Goal: Use online tool/utility

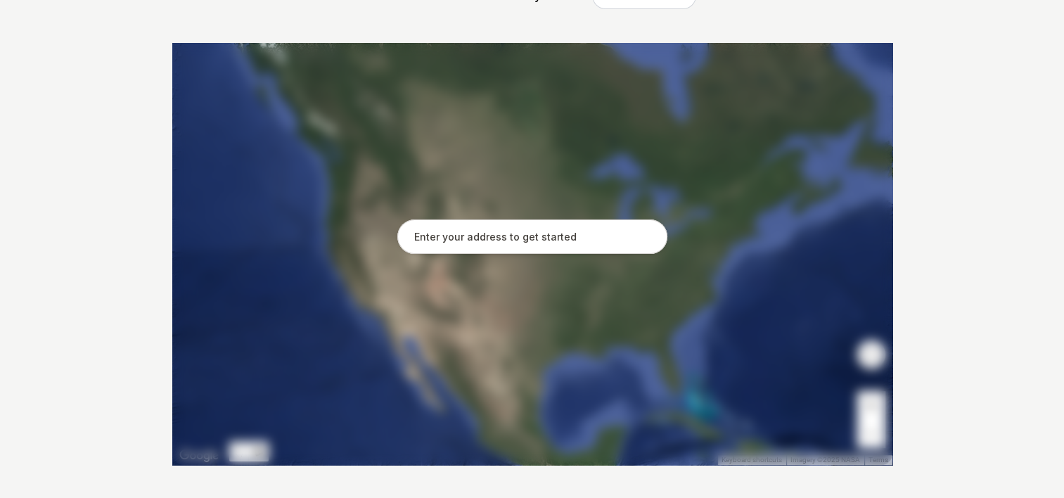
scroll to position [299, 0]
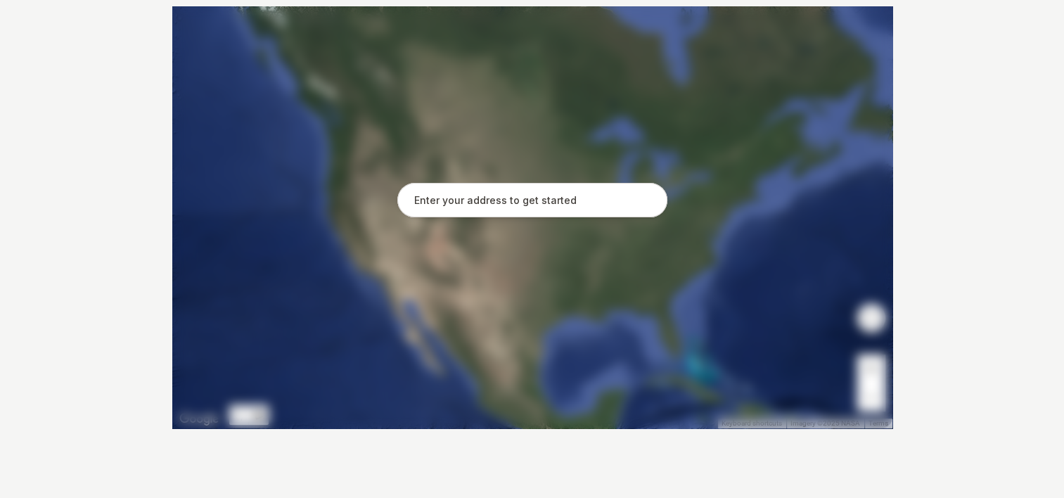
click at [528, 207] on input "text" at bounding box center [532, 200] width 270 height 35
click at [527, 206] on input "text" at bounding box center [532, 200] width 270 height 35
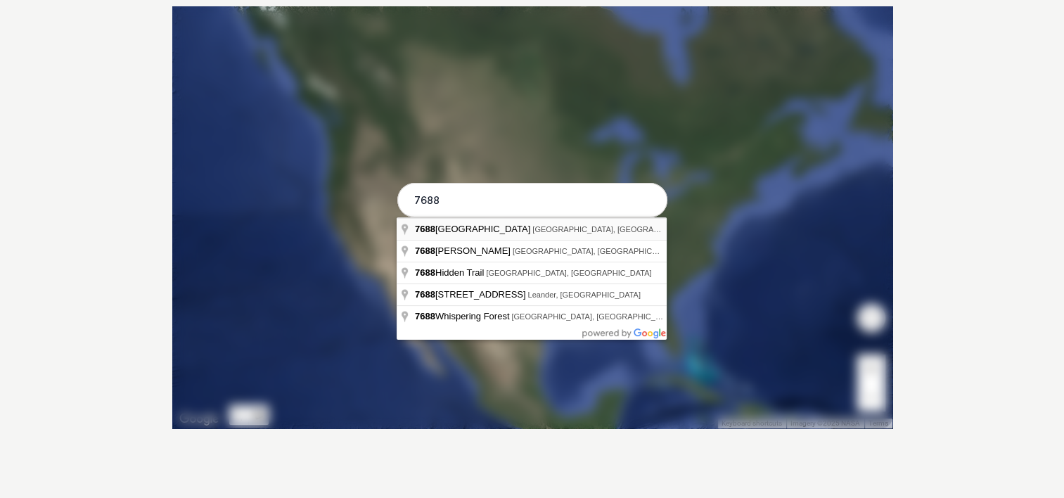
type input "[STREET_ADDRESS]"
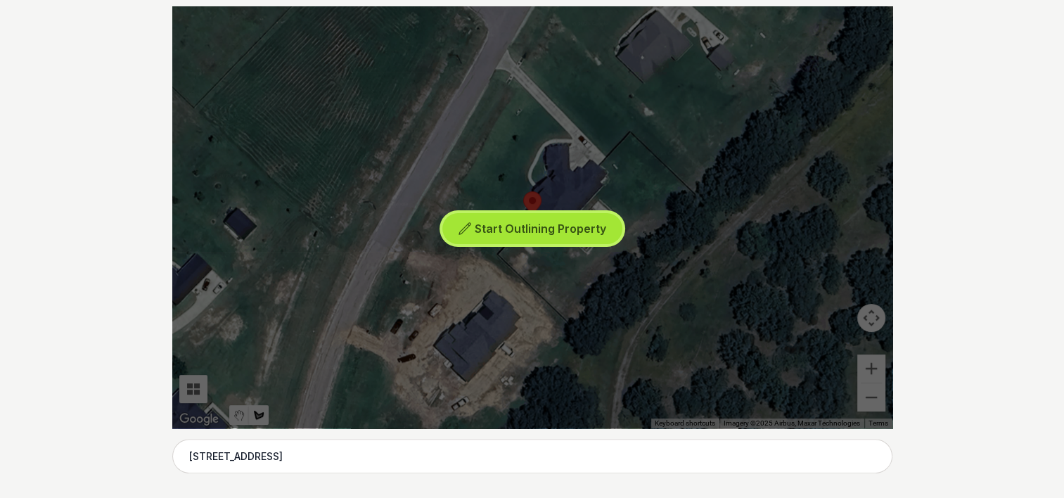
click at [512, 229] on span "Start Outlining Property" at bounding box center [541, 229] width 132 height 14
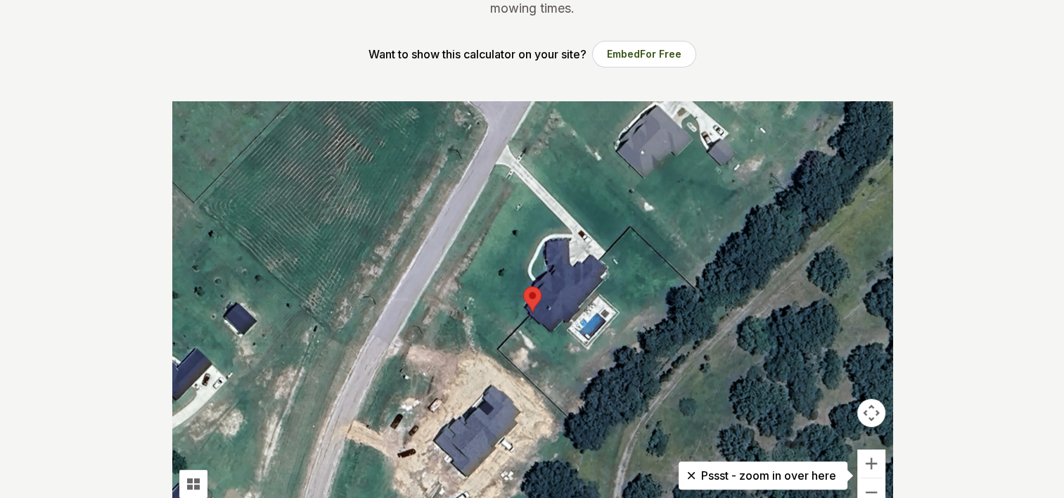
scroll to position [229, 0]
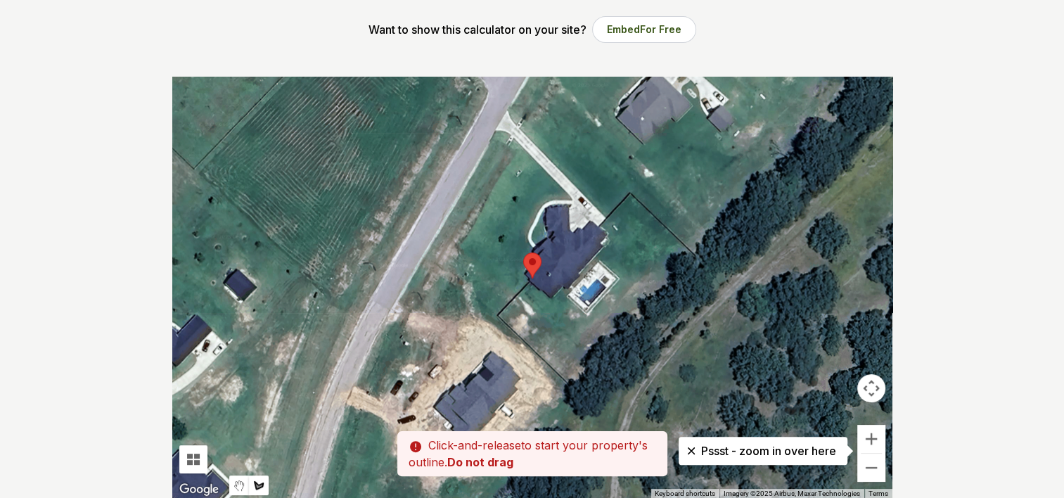
drag, startPoint x: 544, startPoint y: 236, endPoint x: 544, endPoint y: 224, distance: 12.0
click at [544, 224] on div at bounding box center [532, 288] width 720 height 422
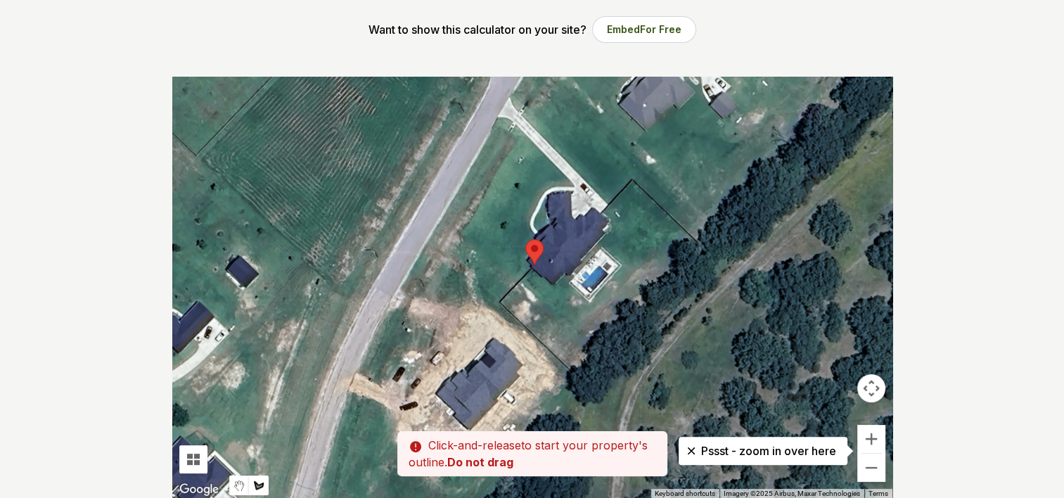
drag, startPoint x: 544, startPoint y: 229, endPoint x: 546, endPoint y: 214, distance: 14.9
click at [546, 214] on div at bounding box center [532, 288] width 720 height 422
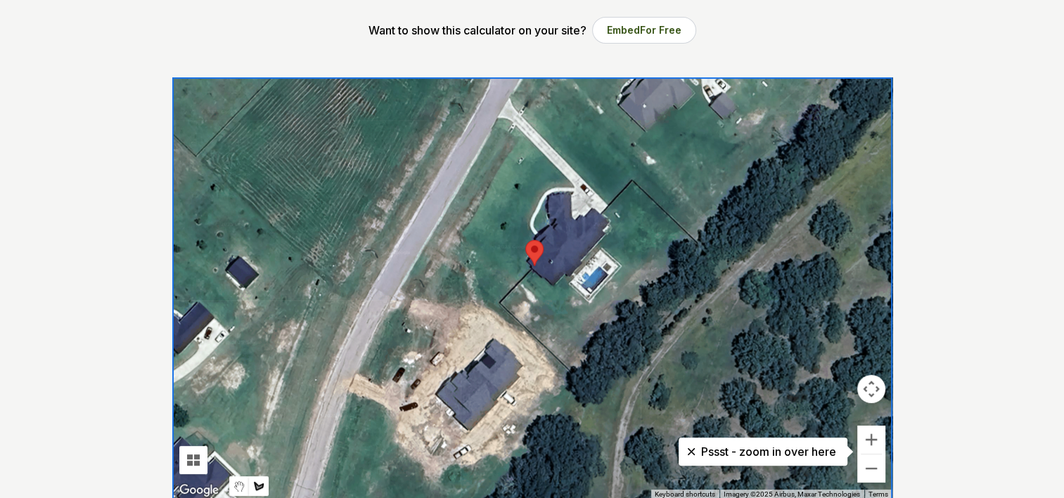
scroll to position [158, 0]
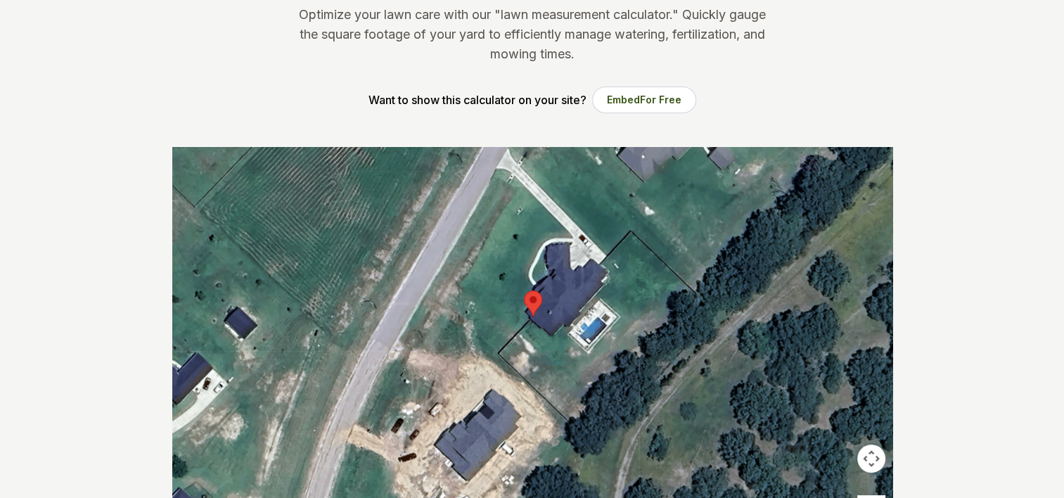
drag, startPoint x: 572, startPoint y: 286, endPoint x: 570, endPoint y: 264, distance: 22.6
click at [570, 264] on div at bounding box center [532, 358] width 720 height 422
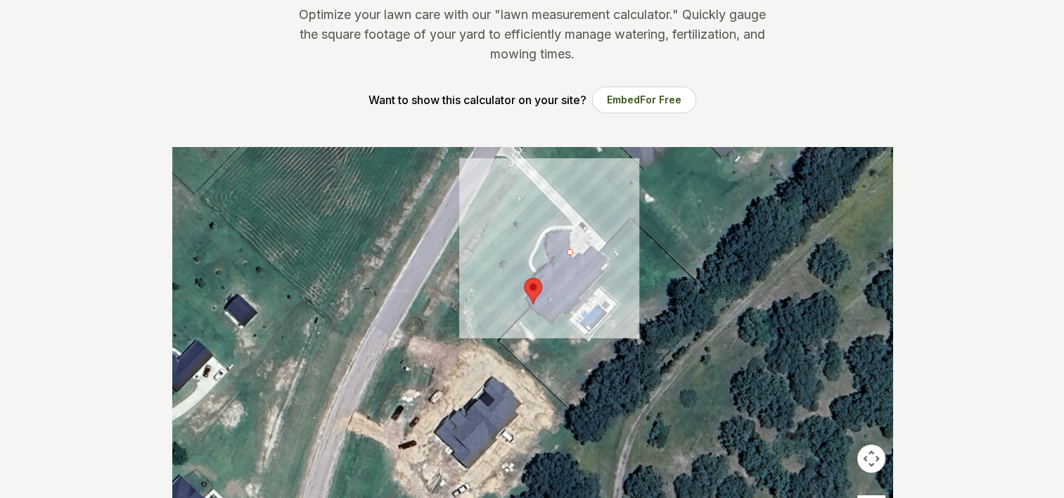
drag, startPoint x: 570, startPoint y: 264, endPoint x: 570, endPoint y: 250, distance: 14.8
click at [570, 250] on div at bounding box center [532, 358] width 720 height 422
click at [568, 229] on div at bounding box center [532, 358] width 720 height 422
click at [546, 231] on div at bounding box center [532, 358] width 720 height 422
click at [546, 255] on div at bounding box center [532, 358] width 720 height 422
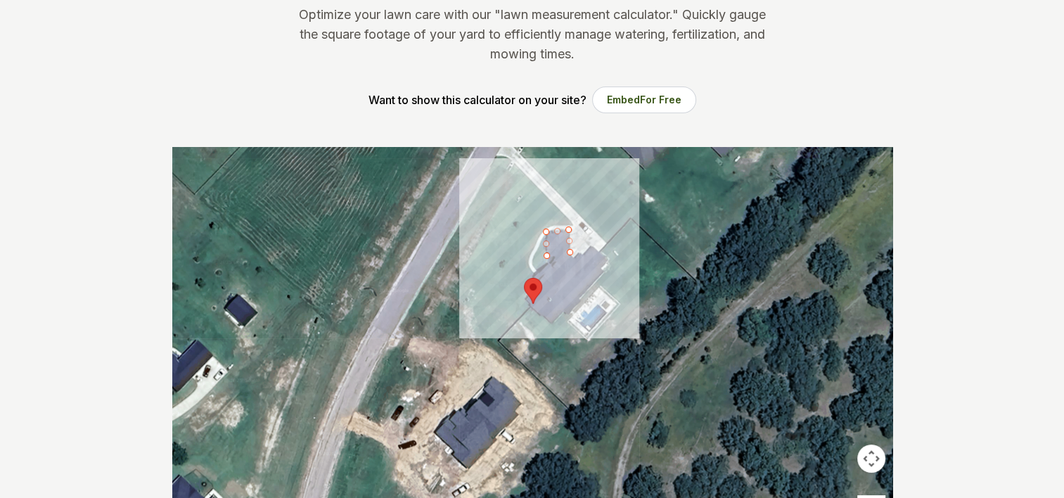
click at [552, 254] on div at bounding box center [532, 358] width 720 height 422
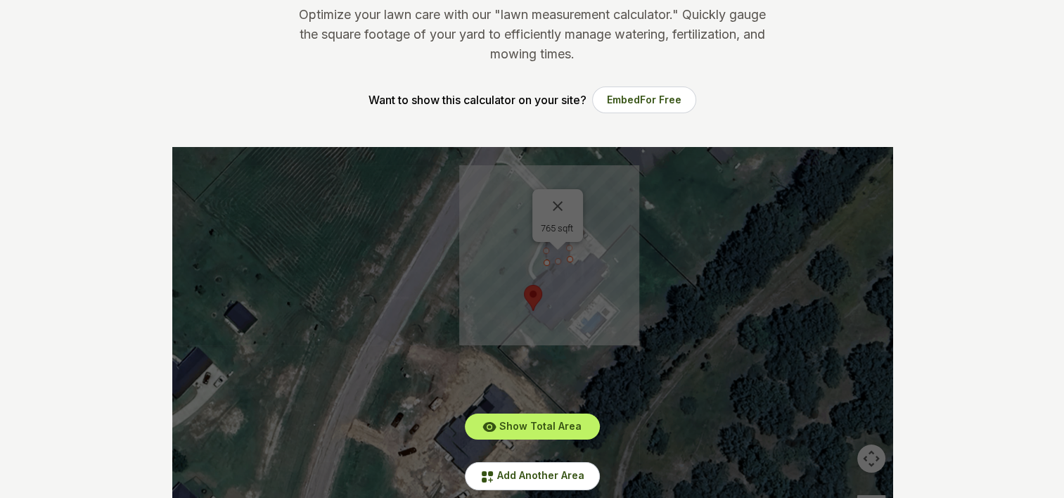
click at [559, 202] on div "Show Total Area Add Another Area Undo last outline" at bounding box center [532, 358] width 720 height 422
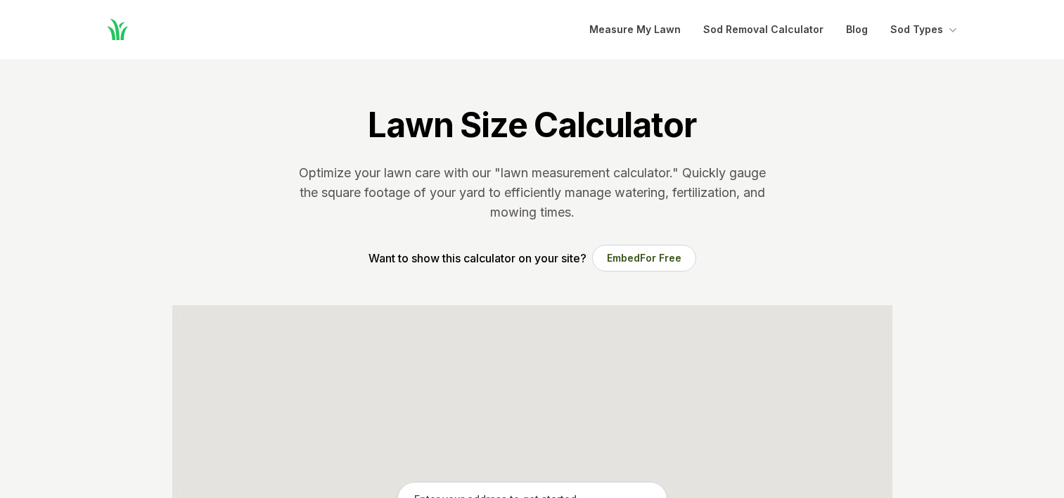
scroll to position [158, 0]
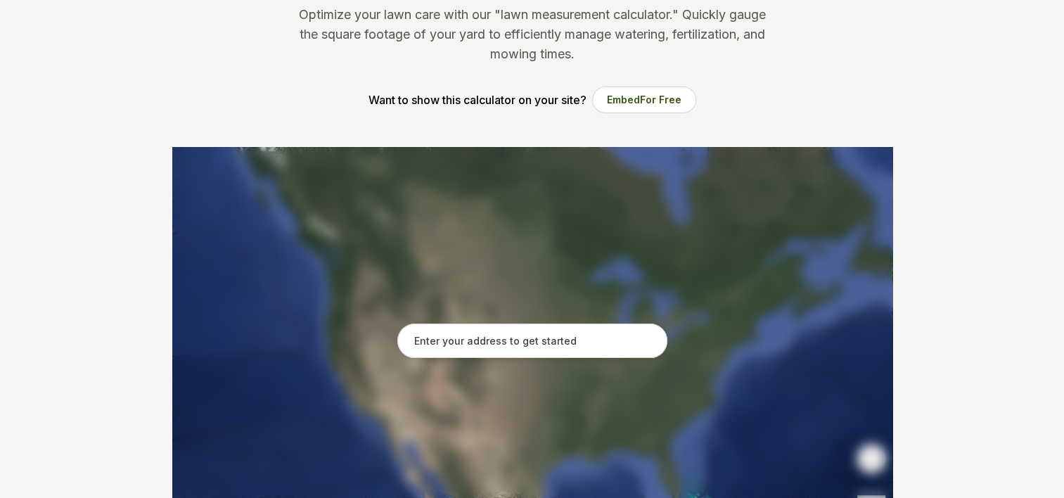
click at [545, 338] on input "text" at bounding box center [532, 340] width 270 height 35
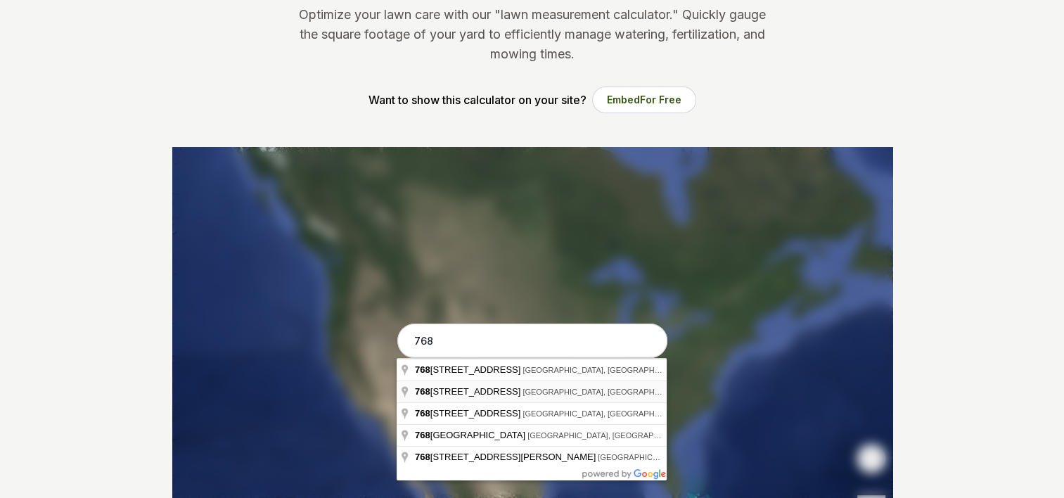
type input "[STREET_ADDRESS]"
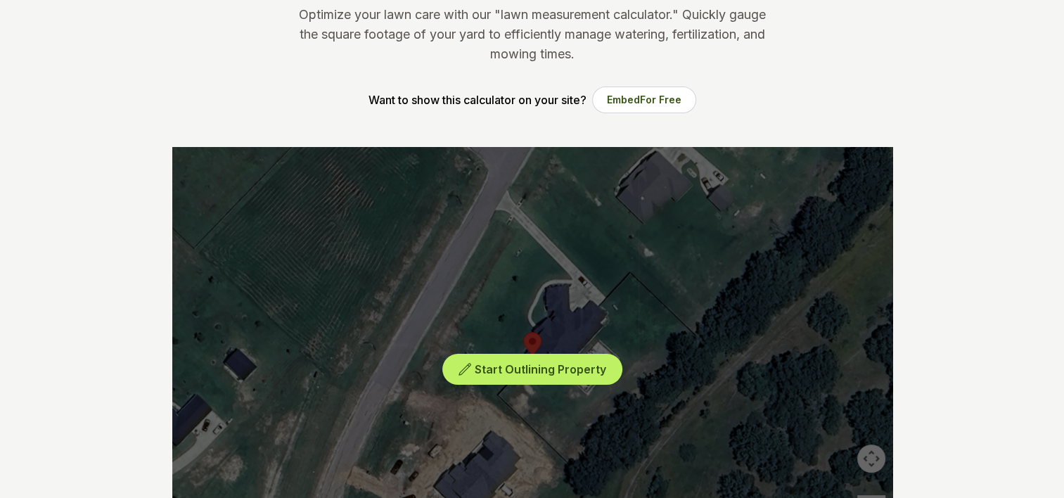
click at [590, 299] on div "Start Outlining Property" at bounding box center [532, 358] width 720 height 422
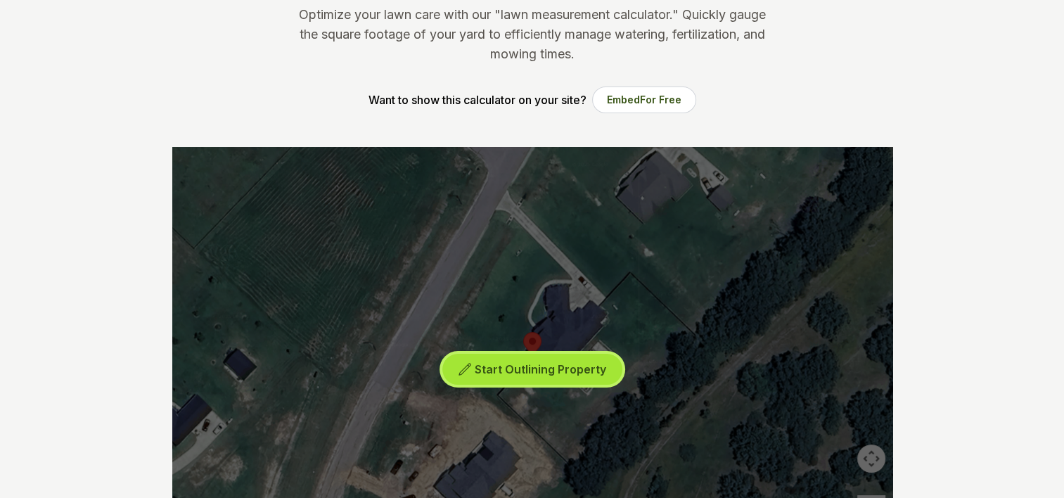
click at [546, 376] on button "Start Outlining Property" at bounding box center [532, 370] width 180 height 32
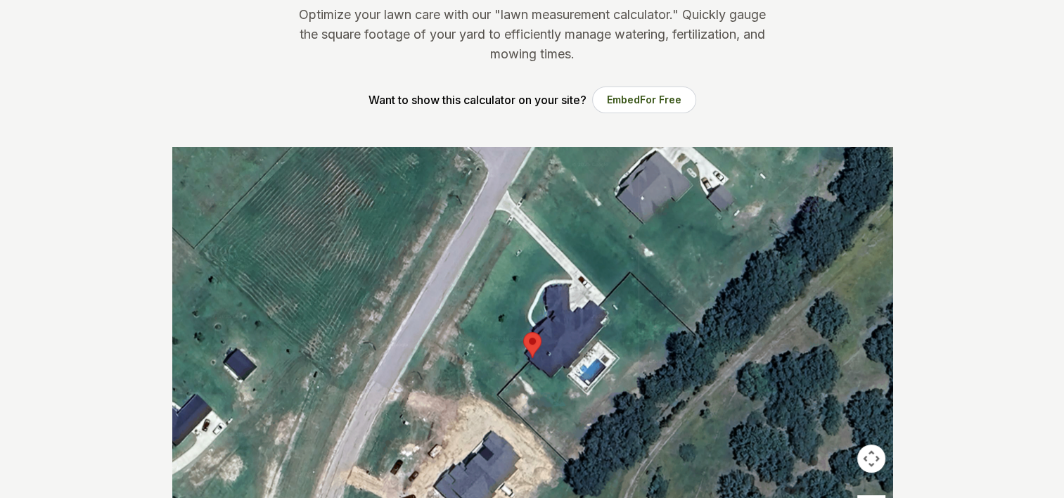
click at [589, 298] on div at bounding box center [532, 358] width 720 height 422
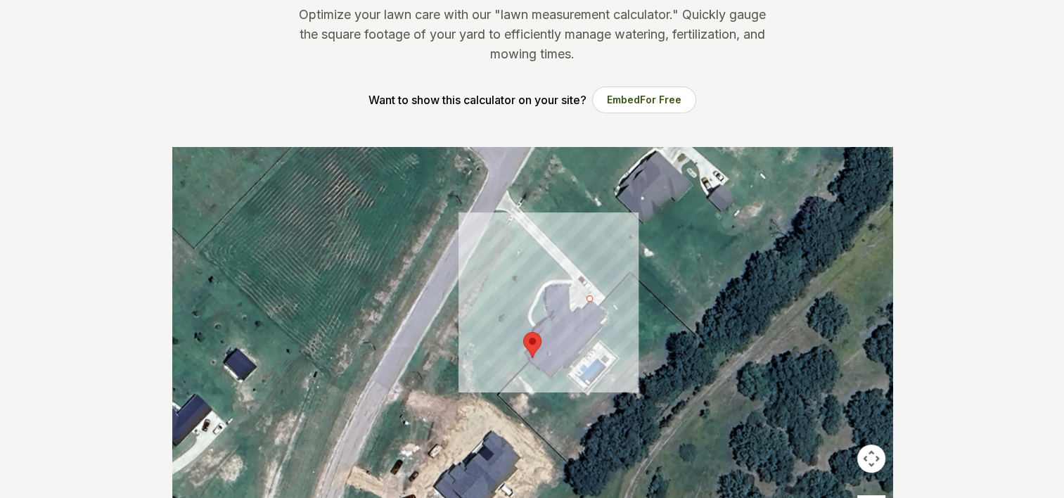
click at [605, 314] on div at bounding box center [532, 358] width 720 height 422
click at [599, 321] on div at bounding box center [532, 358] width 720 height 422
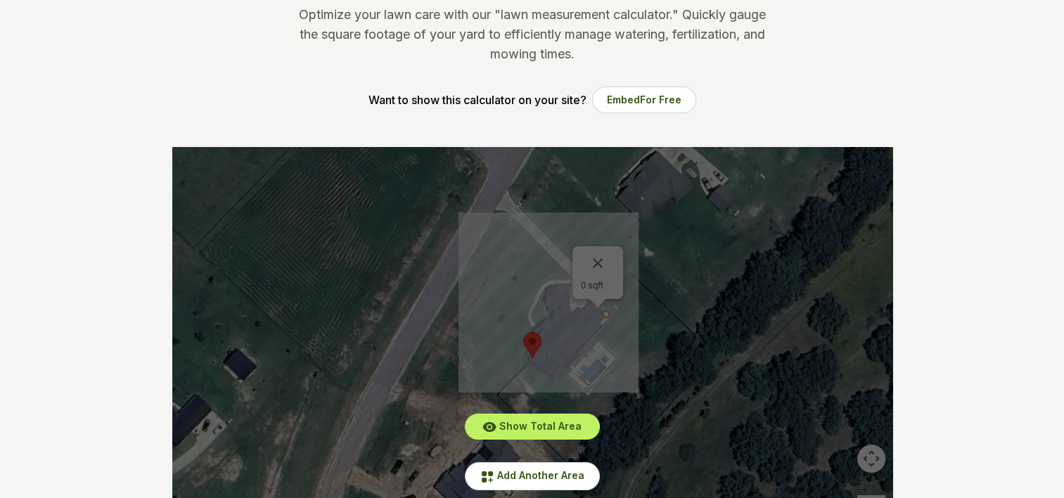
drag, startPoint x: 606, startPoint y: 312, endPoint x: 601, endPoint y: 321, distance: 10.1
click at [601, 321] on div "Show Total Area Add Another Area Undo last outline" at bounding box center [532, 358] width 720 height 422
click at [546, 477] on span "Add Another Area" at bounding box center [540, 475] width 87 height 12
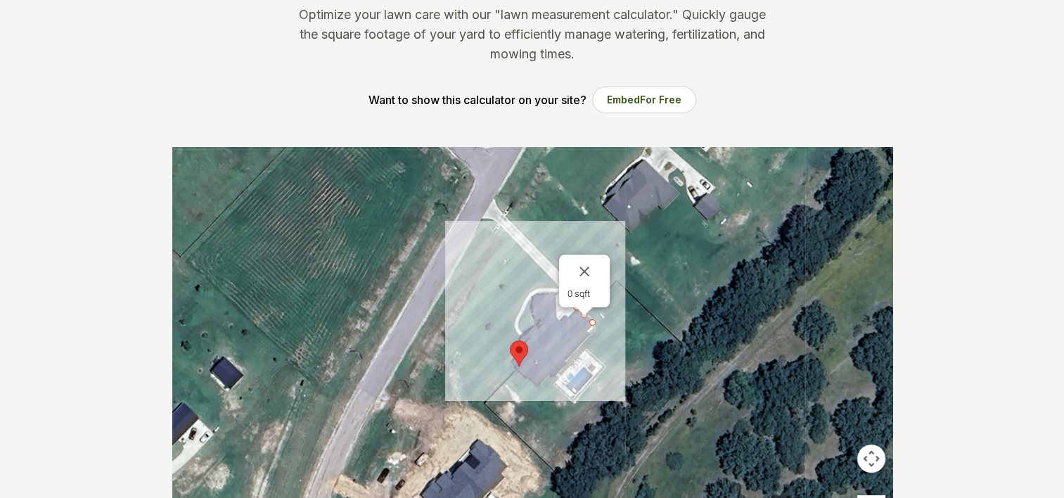
drag, startPoint x: 605, startPoint y: 315, endPoint x: 591, endPoint y: 326, distance: 18.0
click at [591, 326] on div at bounding box center [532, 358] width 720 height 422
click at [586, 330] on div at bounding box center [532, 358] width 720 height 422
click at [591, 331] on div at bounding box center [532, 358] width 720 height 422
